Goal: Task Accomplishment & Management: Manage account settings

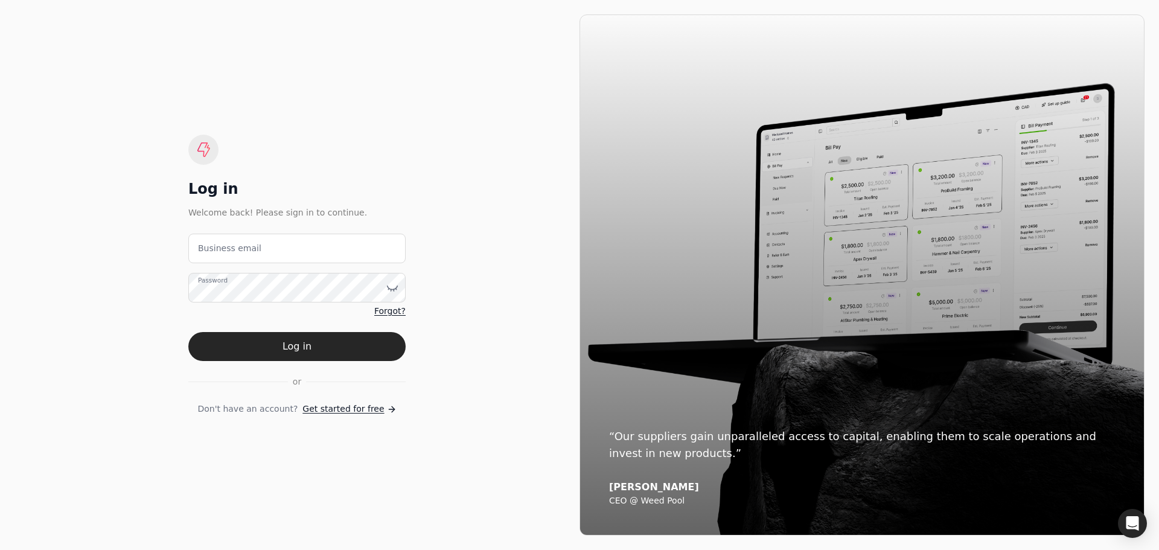
click at [242, 248] on label "Business email" at bounding box center [229, 248] width 63 height 13
click at [242, 248] on email "Business email" at bounding box center [296, 249] width 217 height 30
type email "[EMAIL_ADDRESS][DOMAIN_NAME]"
click at [290, 347] on button "Log in" at bounding box center [296, 346] width 217 height 29
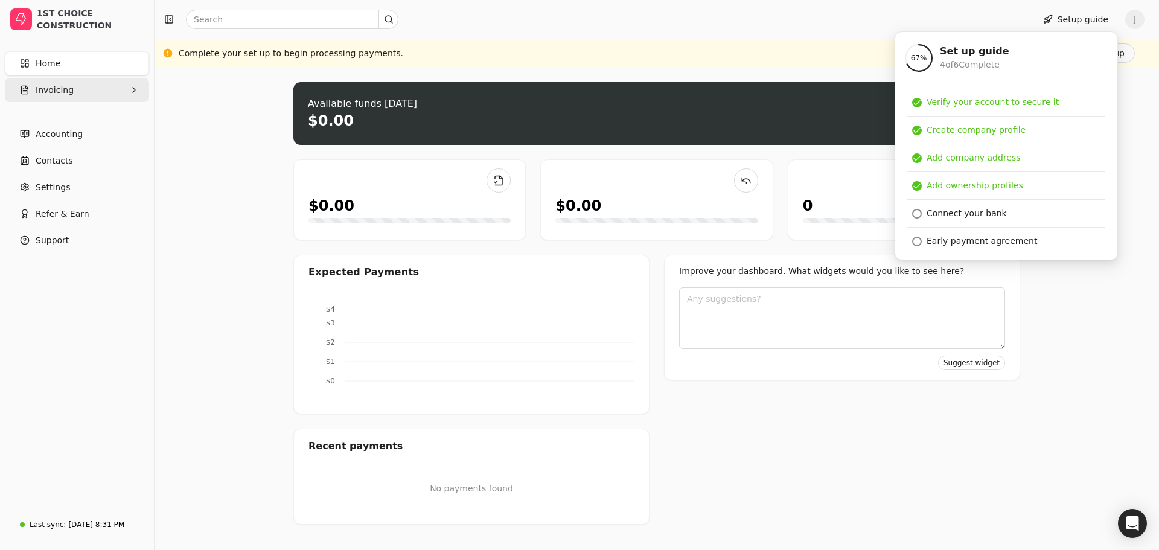
click at [63, 89] on span "Invoicing" at bounding box center [55, 90] width 38 height 13
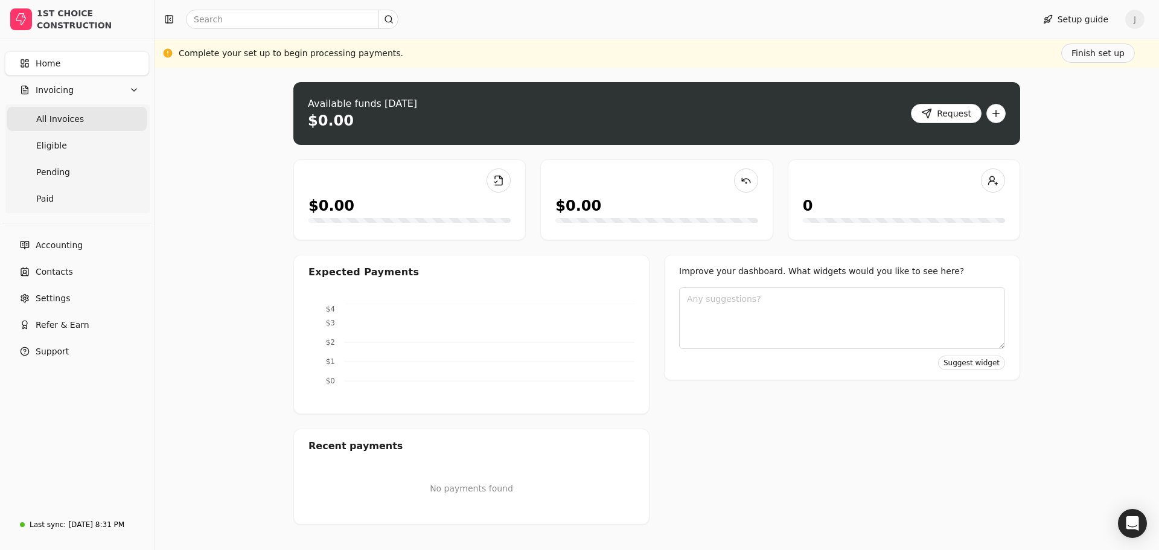
click at [66, 118] on span "All Invoices" at bounding box center [60, 119] width 48 height 13
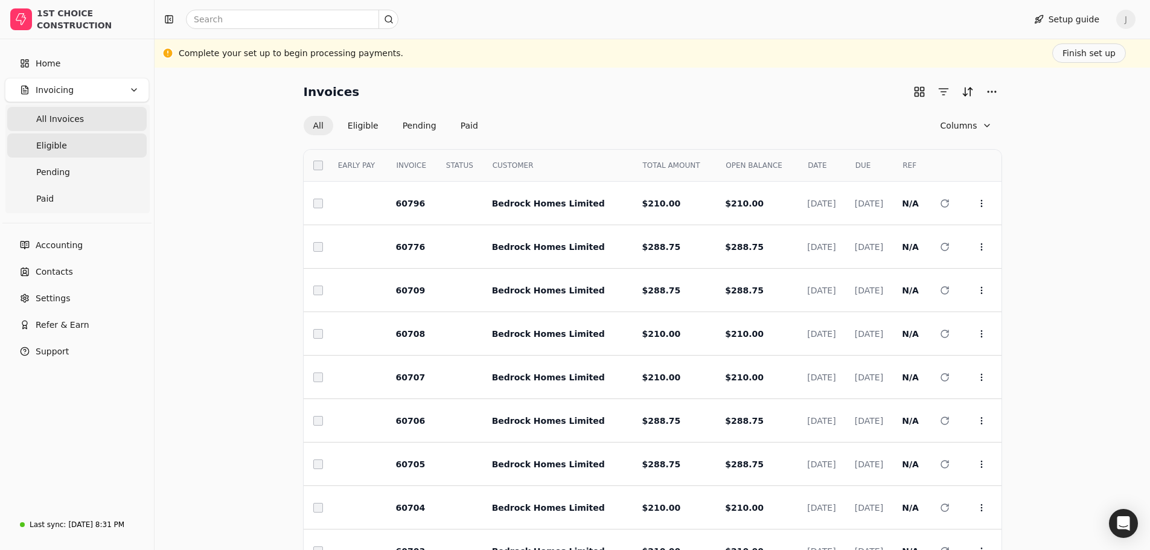
click at [54, 148] on span "Eligible" at bounding box center [51, 145] width 31 height 13
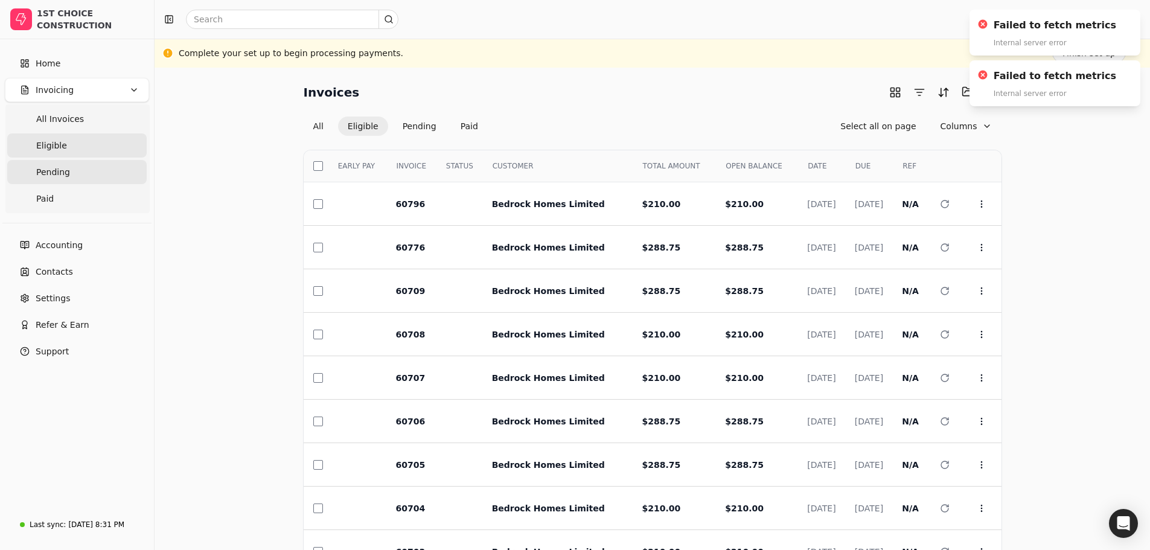
click at [50, 174] on span "Pending" at bounding box center [53, 172] width 34 height 13
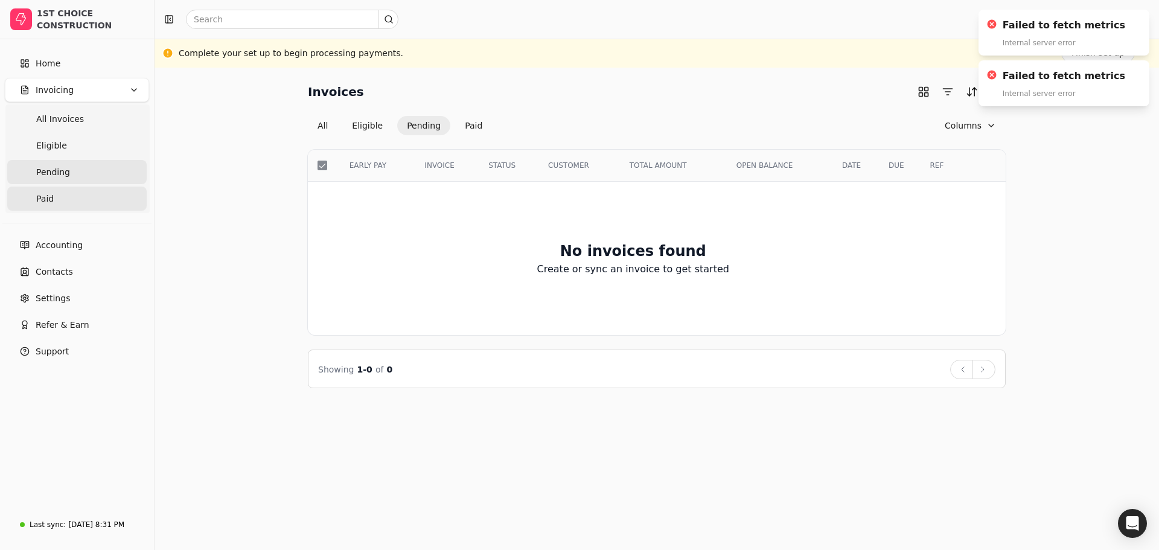
click at [44, 201] on span "Paid" at bounding box center [45, 199] width 18 height 13
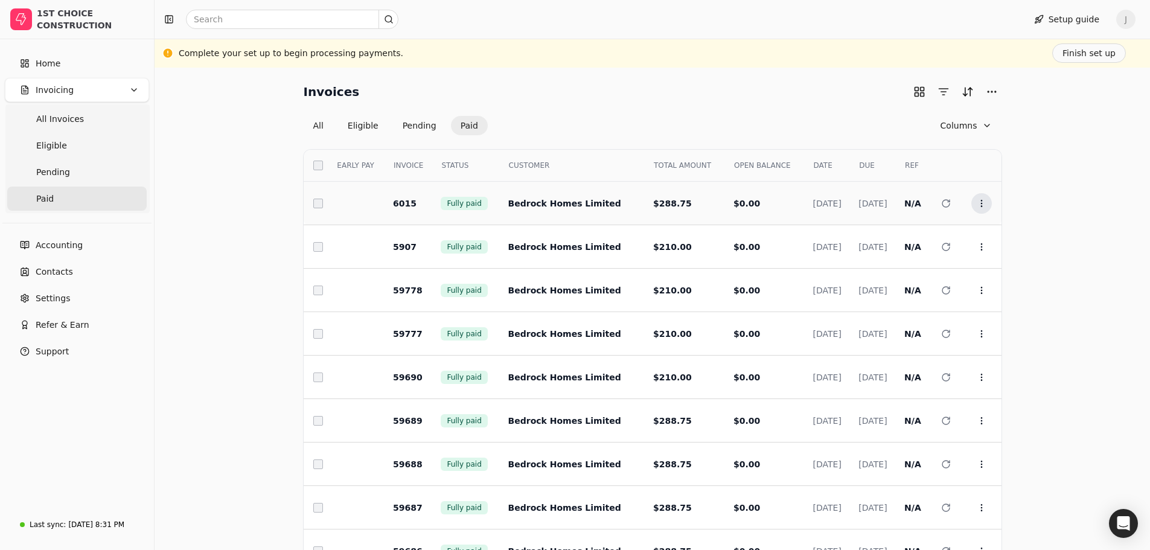
click at [981, 201] on icon at bounding box center [982, 204] width 10 height 10
click at [996, 229] on span "Open" at bounding box center [1001, 233] width 22 height 13
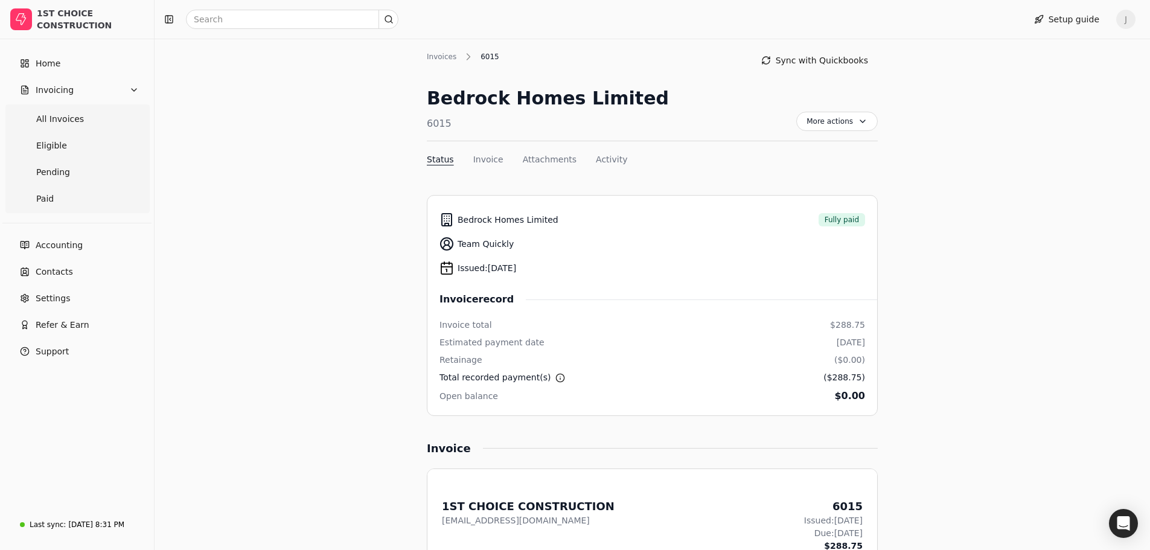
scroll to position [29, 0]
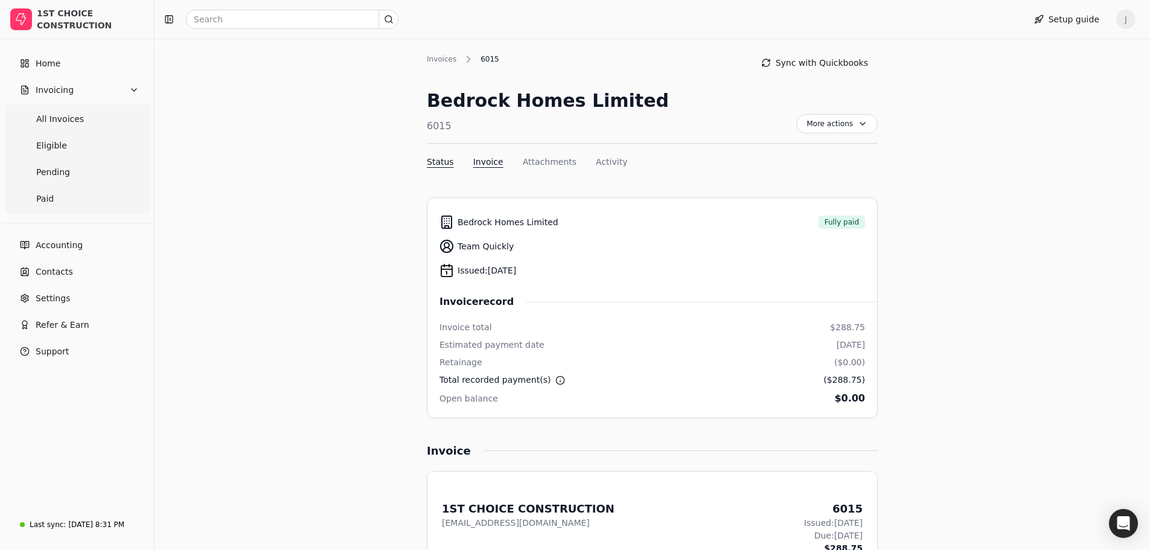
click at [495, 167] on button "Invoice" at bounding box center [488, 162] width 30 height 13
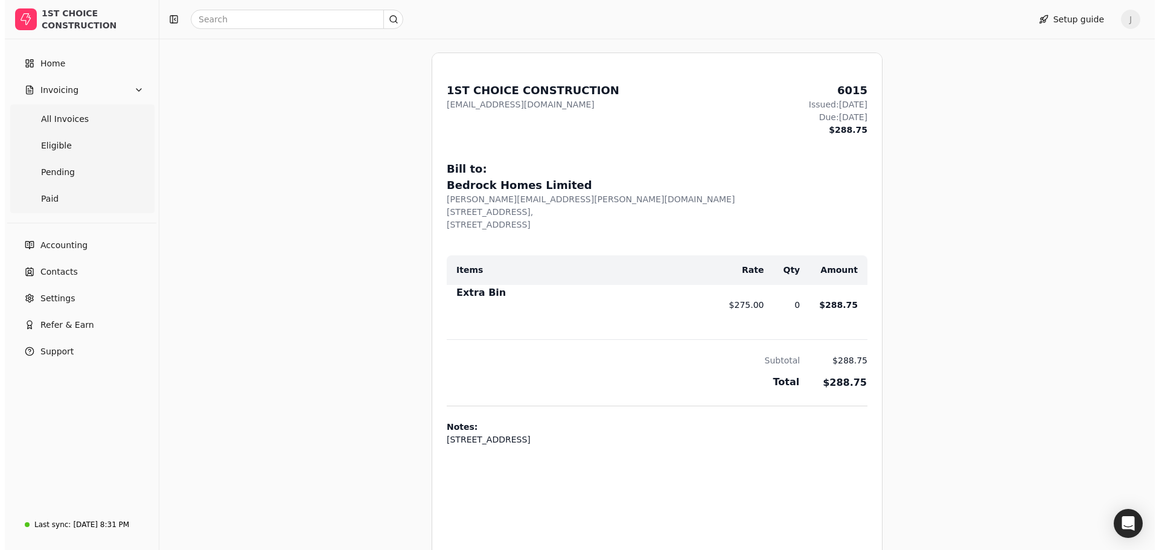
scroll to position [0, 0]
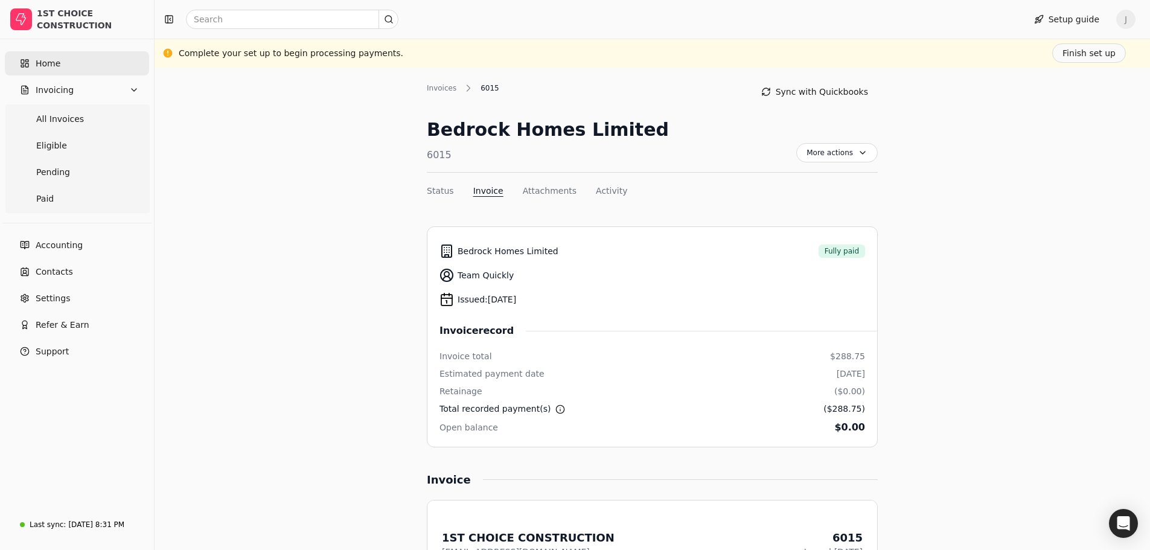
click at [46, 62] on span "Home" at bounding box center [48, 63] width 25 height 13
